Goal: Transaction & Acquisition: Download file/media

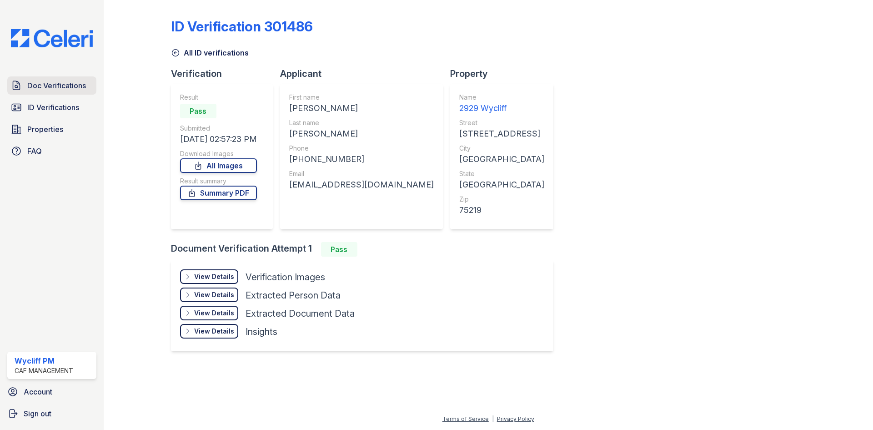
click at [87, 78] on link "Doc Verifications" at bounding box center [51, 85] width 89 height 18
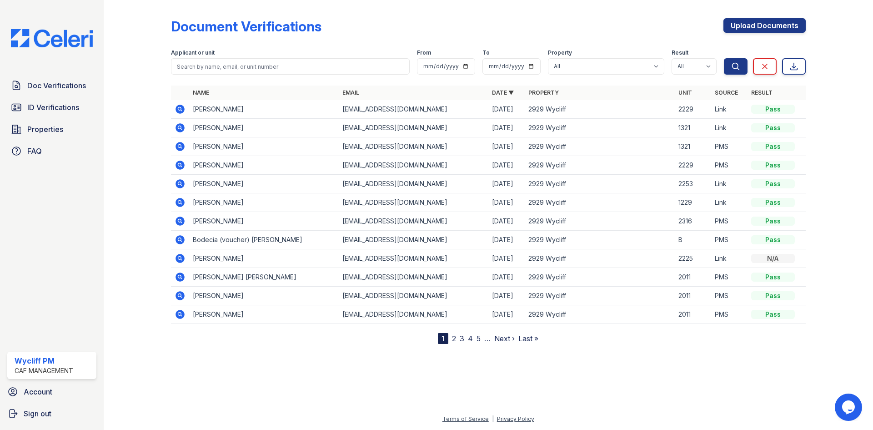
click at [180, 129] on icon at bounding box center [180, 127] width 9 height 9
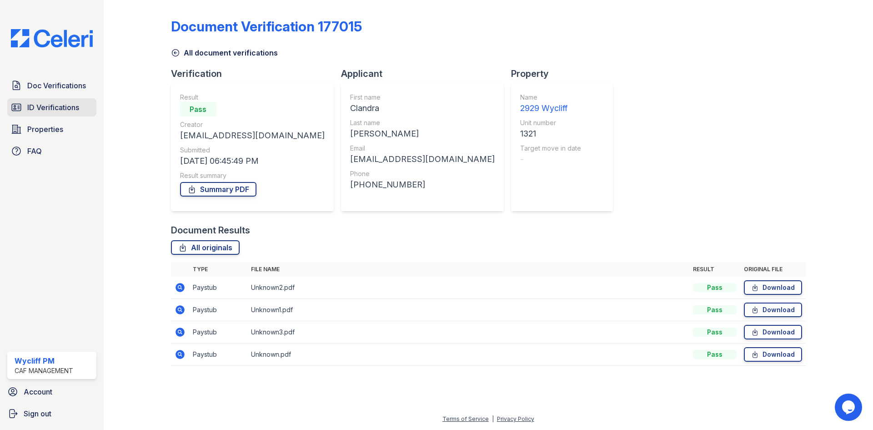
click at [79, 109] on span "ID Verifications" at bounding box center [53, 107] width 52 height 11
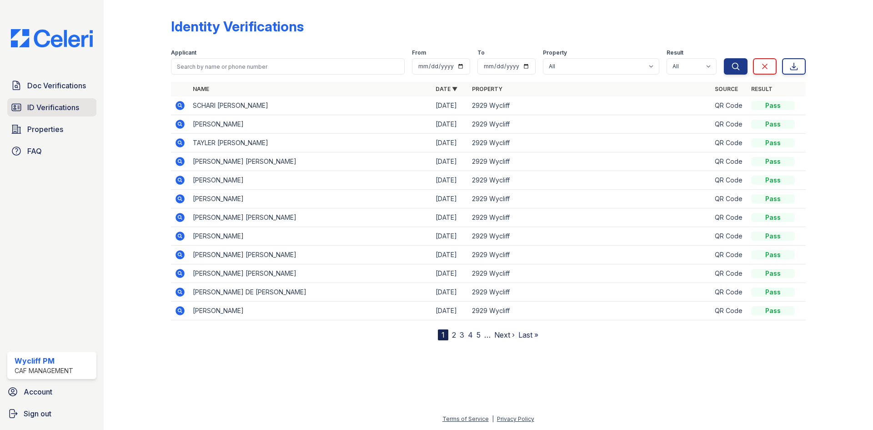
click at [89, 104] on link "ID Verifications" at bounding box center [51, 107] width 89 height 18
click at [77, 87] on span "Doc Verifications" at bounding box center [56, 85] width 59 height 11
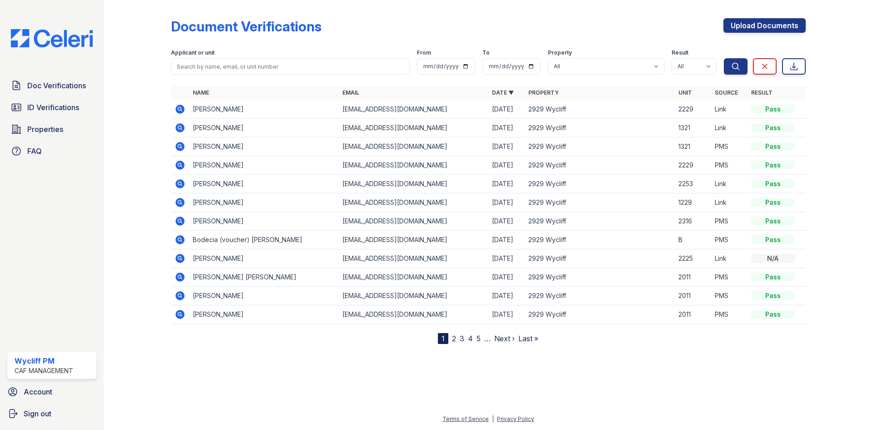
click at [178, 129] on icon at bounding box center [180, 127] width 9 height 9
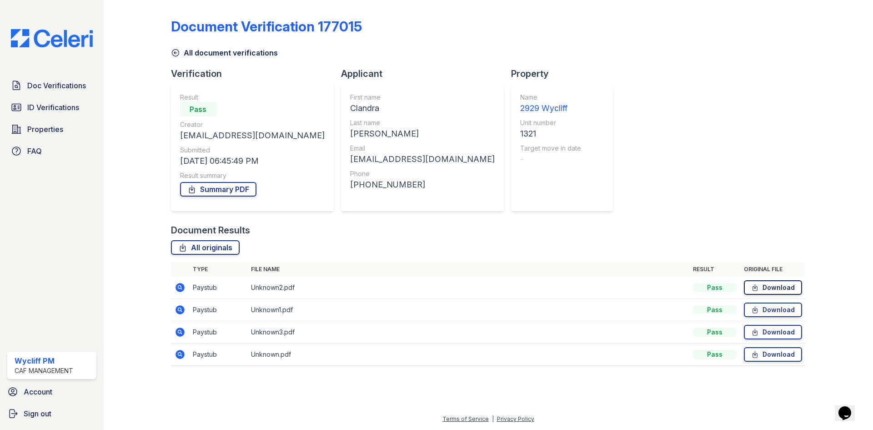
click at [791, 284] on link "Download" at bounding box center [773, 287] width 58 height 15
click at [376, 45] on div "All document verifications" at bounding box center [488, 50] width 635 height 16
click at [781, 314] on link "Download" at bounding box center [773, 310] width 58 height 15
click at [421, 54] on div "All document verifications" at bounding box center [488, 50] width 635 height 16
click at [773, 333] on link "Download" at bounding box center [773, 332] width 58 height 15
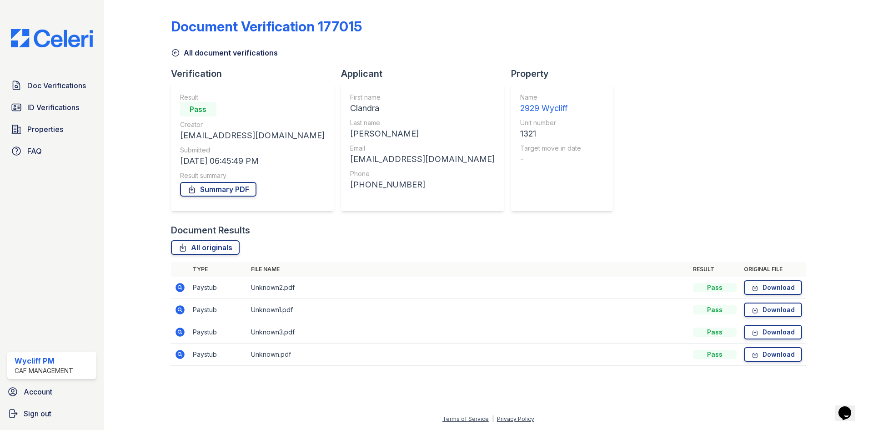
click at [358, 46] on div "All document verifications" at bounding box center [488, 50] width 635 height 16
click at [181, 354] on icon at bounding box center [179, 354] width 2 height 2
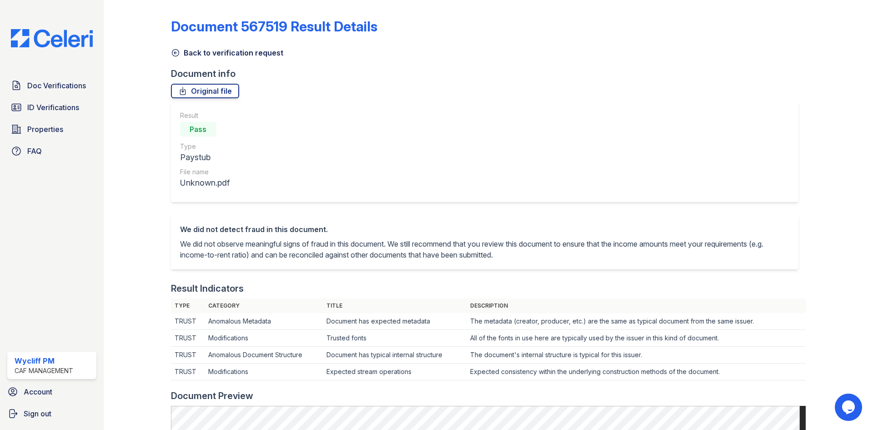
click at [171, 56] on icon at bounding box center [175, 52] width 9 height 9
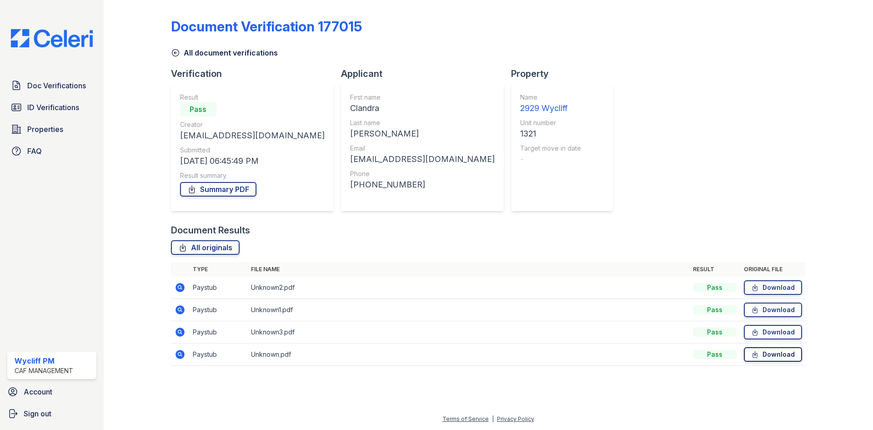
click at [764, 356] on link "Download" at bounding box center [773, 354] width 58 height 15
click at [369, 34] on div "Document Verification 177015" at bounding box center [488, 30] width 635 height 24
